Goal: Book appointment/travel/reservation

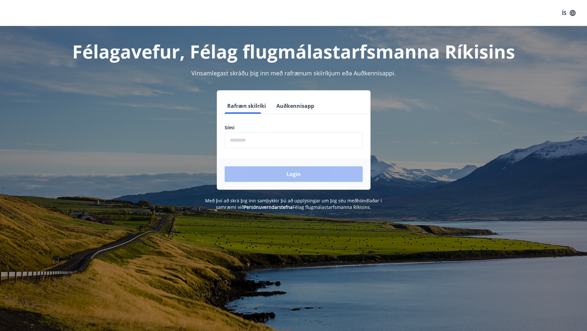
click at [282, 140] on input "phone" at bounding box center [293, 140] width 138 height 16
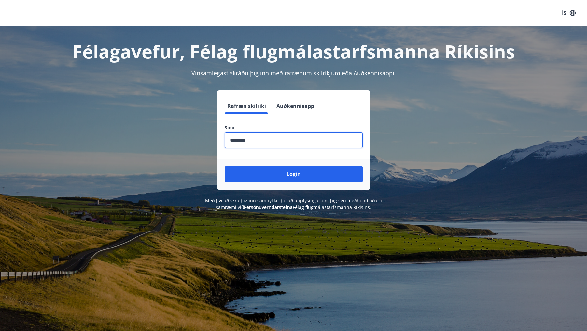
type input "********"
click at [224, 167] on button "Login" at bounding box center [293, 175] width 138 height 16
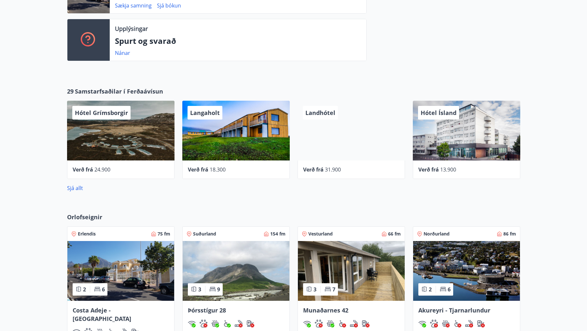
scroll to position [293, 0]
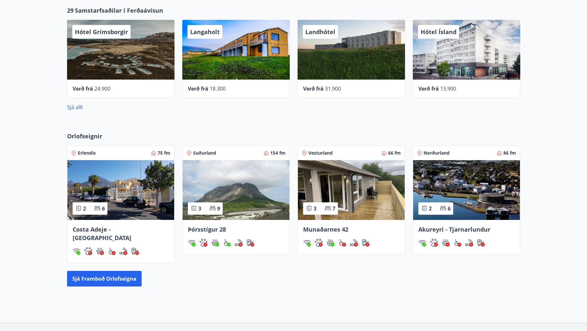
click at [472, 229] on span "Akureyri - Tjarnarlundur" at bounding box center [454, 230] width 72 height 8
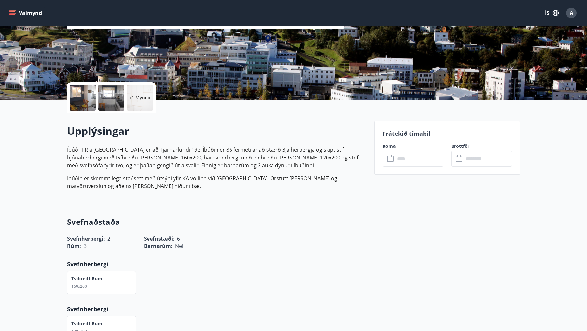
scroll to position [98, 0]
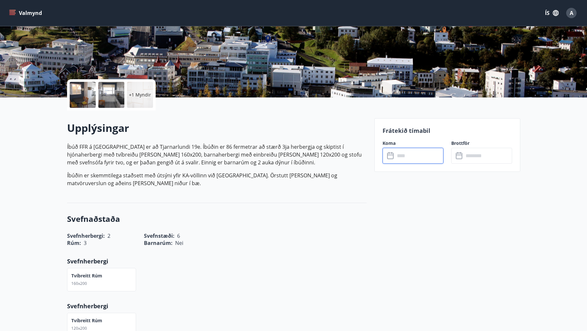
click at [428, 154] on input "text" at bounding box center [419, 156] width 48 height 16
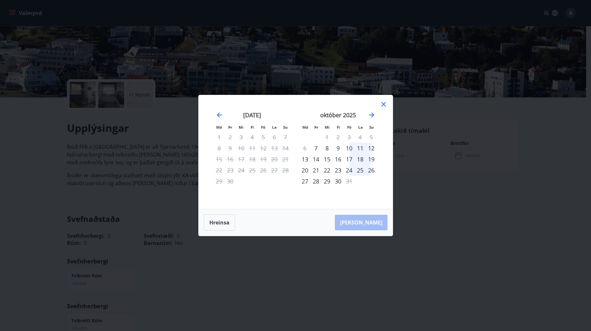
click at [337, 171] on div "23" at bounding box center [338, 170] width 11 height 11
click at [362, 171] on div "25" at bounding box center [360, 170] width 11 height 11
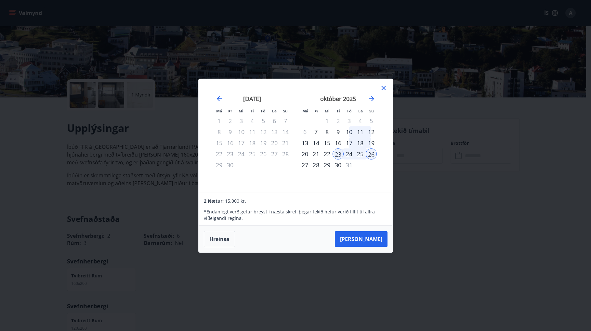
click at [403, 196] on div "Má Þr Mi Fi Fö La Su Má Þr Mi Fi Fö La Su ágúst 2025 1 2 3 4 5 6 7 8 9 10 11 12…" at bounding box center [295, 165] width 591 height 331
